Goal: Obtain resource: Download file/media

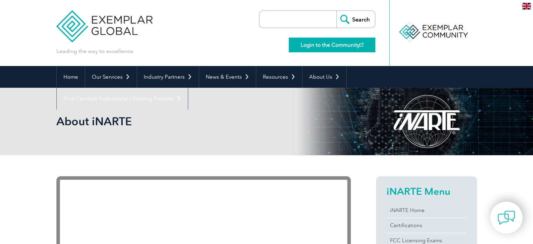
click at [330, 46] on link "Login to the Community" at bounding box center [332, 45] width 87 height 15
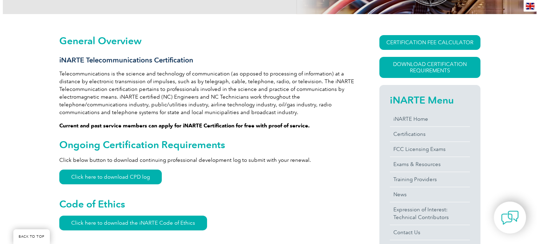
scroll to position [133, 0]
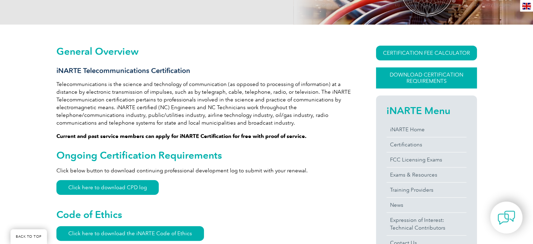
click at [392, 79] on link "Download Certification Requirements" at bounding box center [426, 77] width 101 height 21
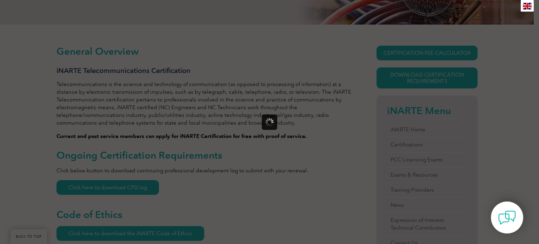
scroll to position [0, 0]
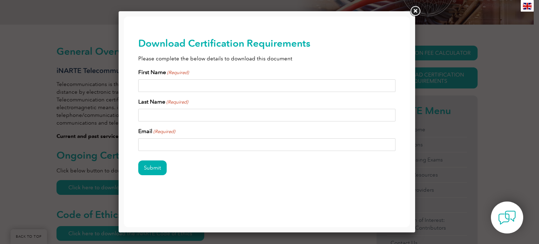
click at [164, 85] on input "First Name (Required)" at bounding box center [266, 85] width 257 height 13
type input "Darrin"
type input "Proehl"
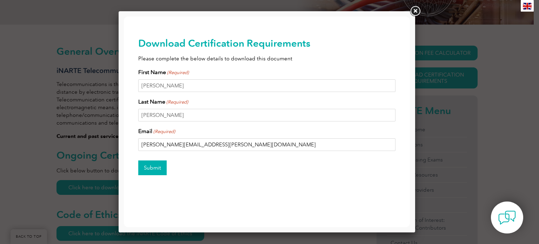
type input "darrin.proehl@gmail.com"
click at [148, 162] on input "Submit" at bounding box center [152, 167] width 28 height 15
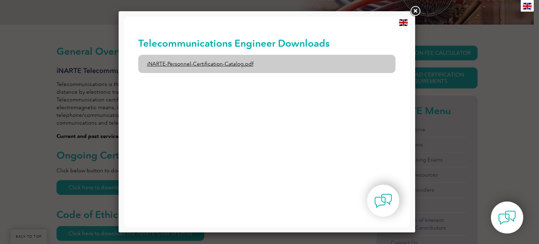
click at [228, 62] on link "iNARTE-Personnel-Certification-Catalog.pdf" at bounding box center [266, 64] width 257 height 18
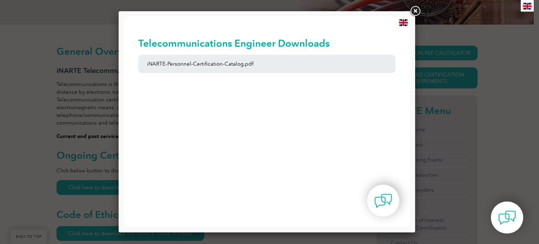
click at [415, 12] on link at bounding box center [414, 11] width 13 height 13
